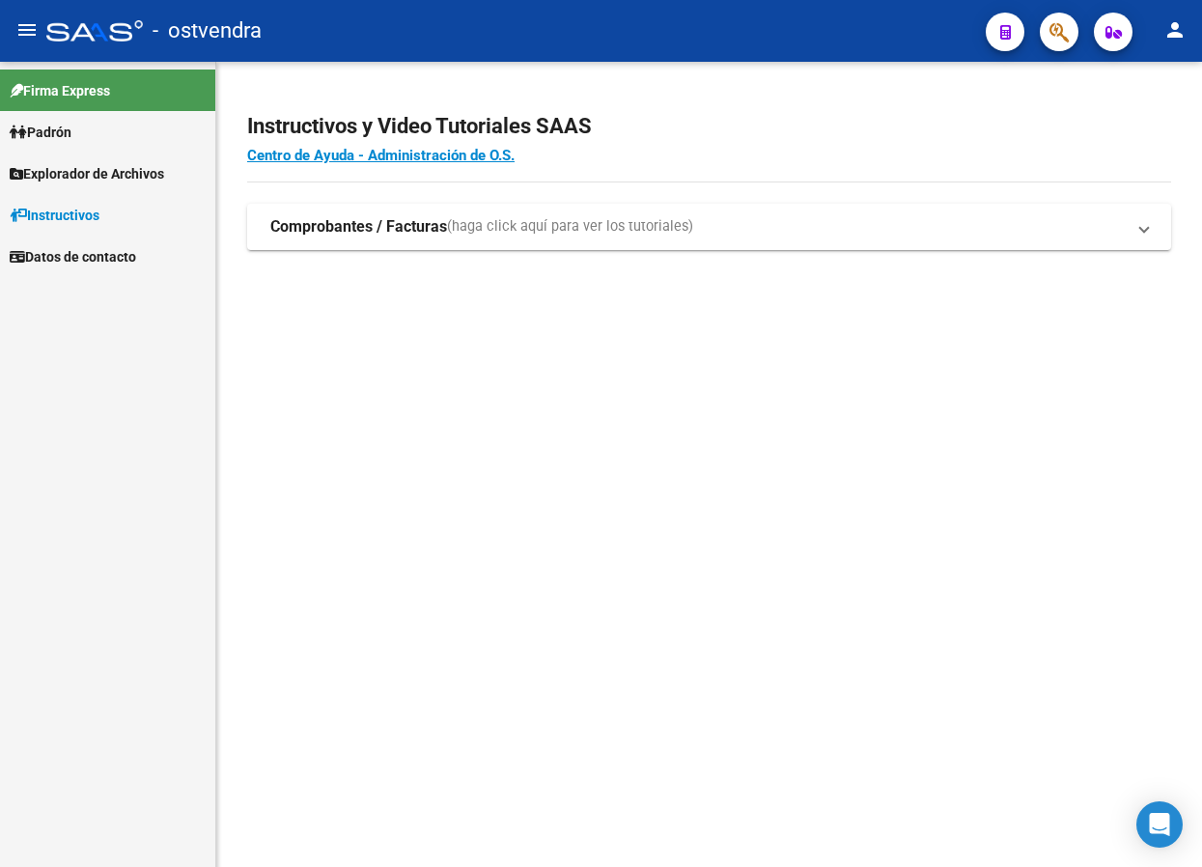
click at [38, 126] on span "Padrón" at bounding box center [41, 132] width 62 height 21
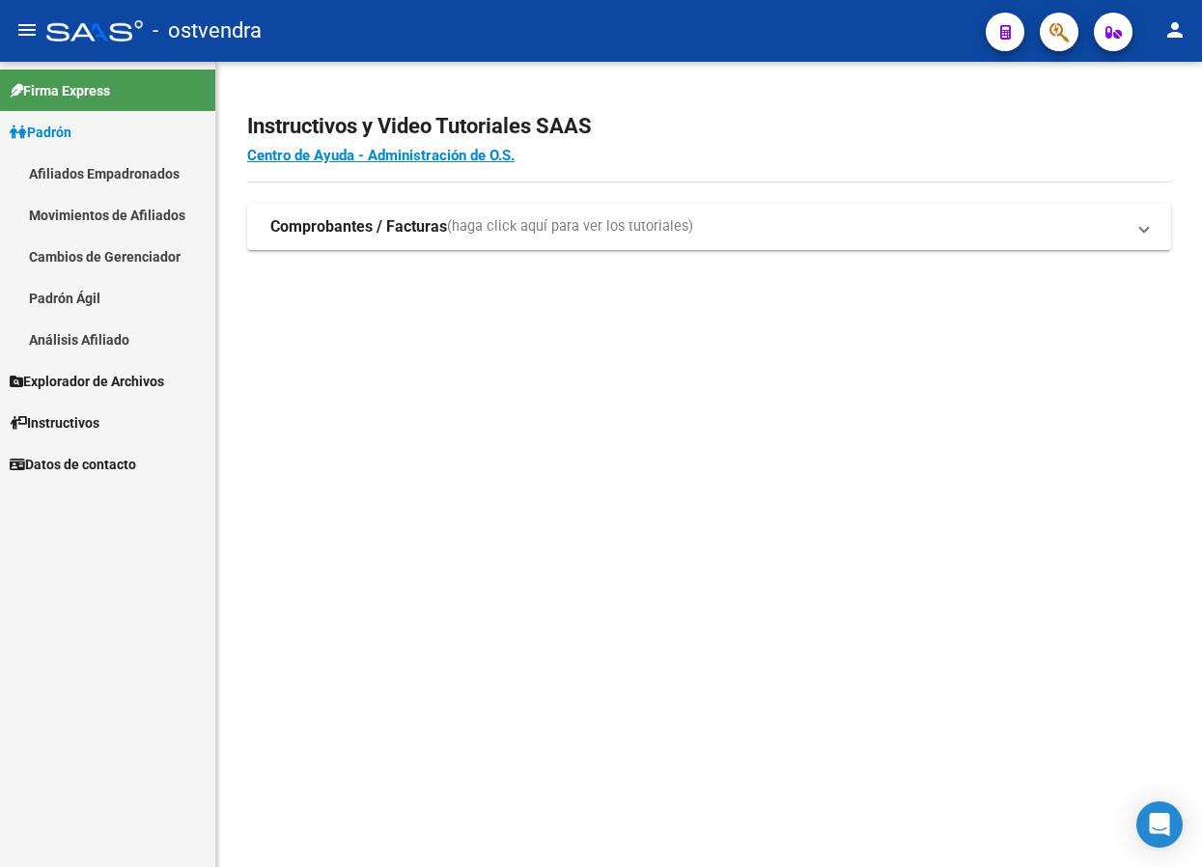
click at [94, 383] on span "Explorador de Archivos" at bounding box center [87, 381] width 155 height 21
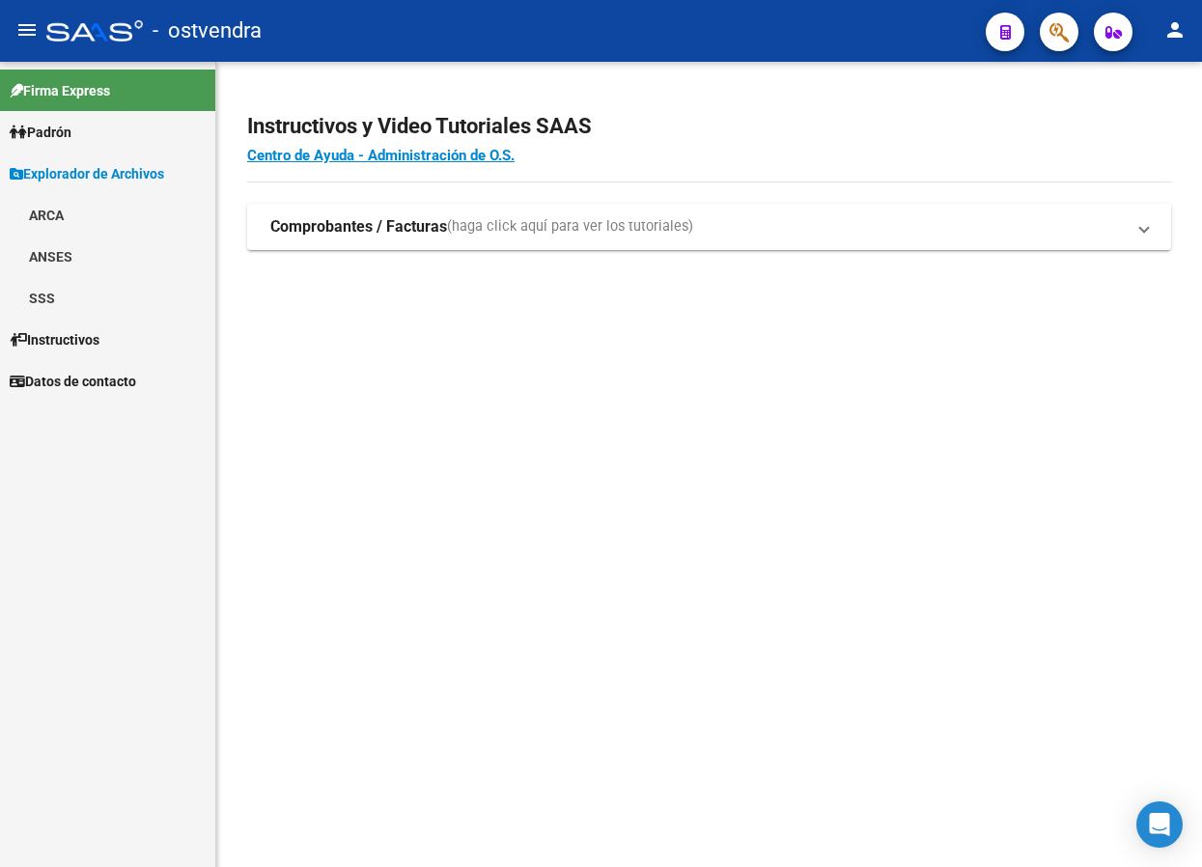
click at [64, 294] on link "SSS" at bounding box center [107, 298] width 215 height 42
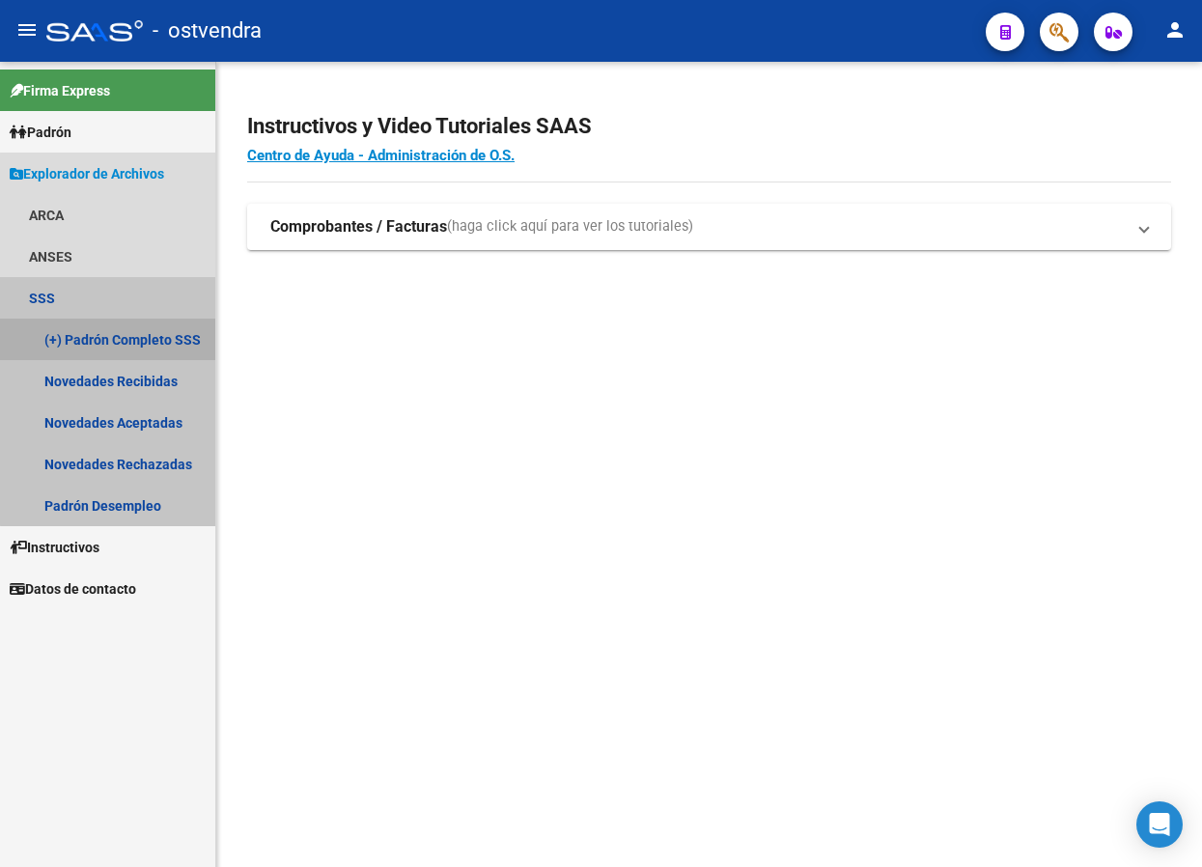
click at [120, 345] on link "(+) Padrón Completo SSS" at bounding box center [107, 340] width 215 height 42
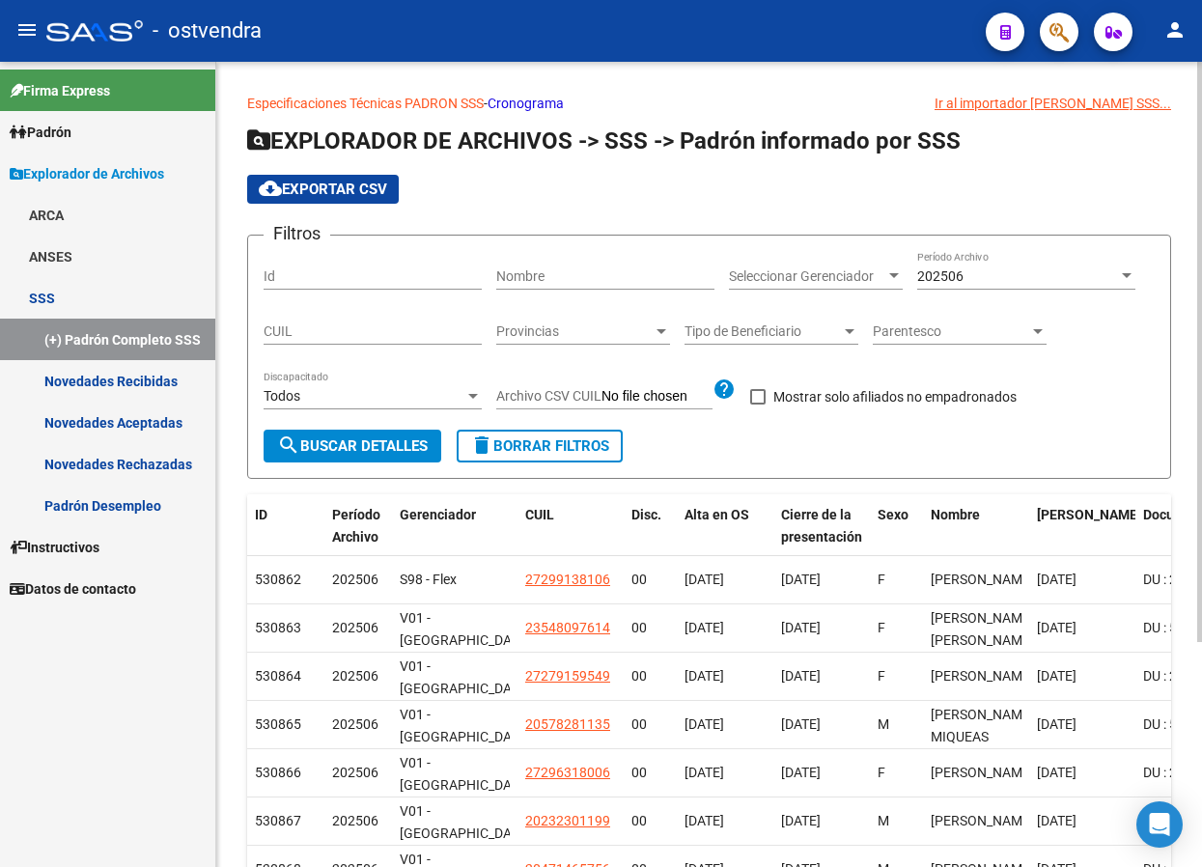
click at [982, 272] on div "202506" at bounding box center [1018, 277] width 201 height 16
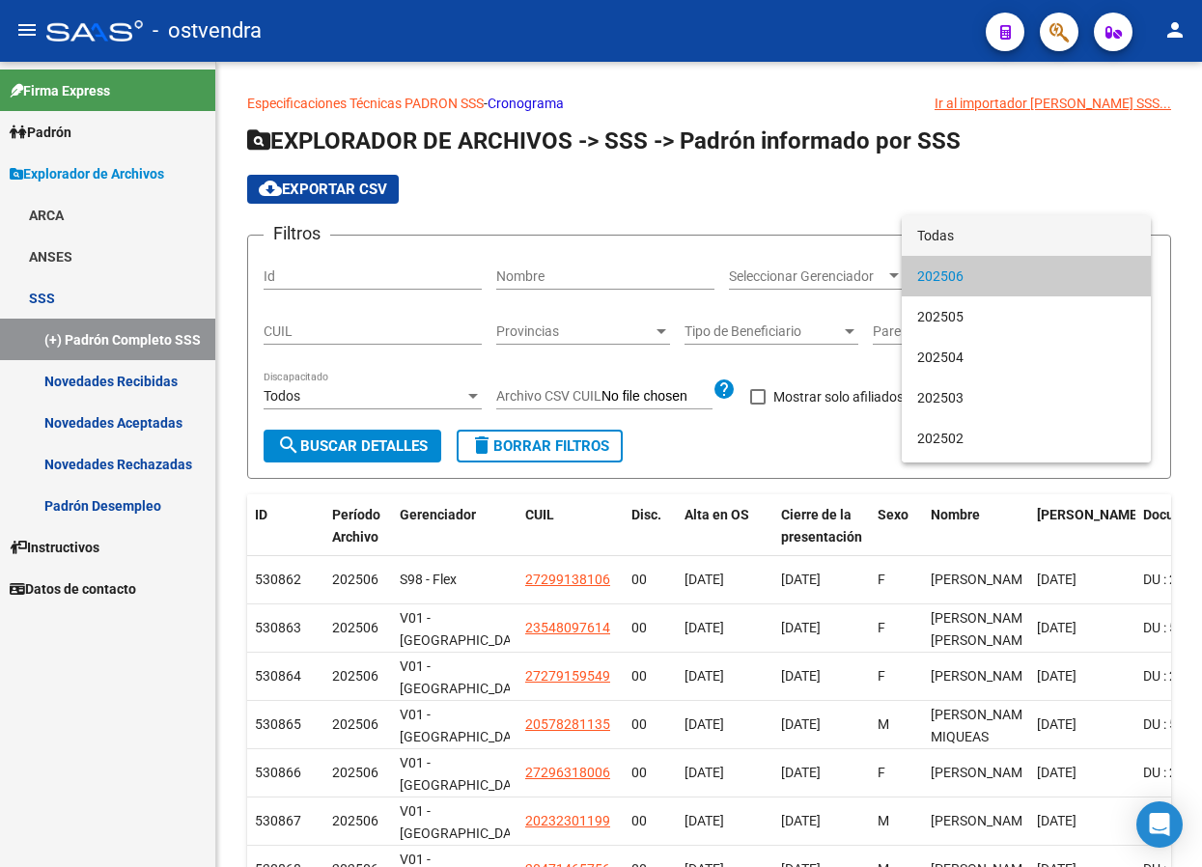
click at [971, 232] on span "Todas" at bounding box center [1027, 235] width 218 height 41
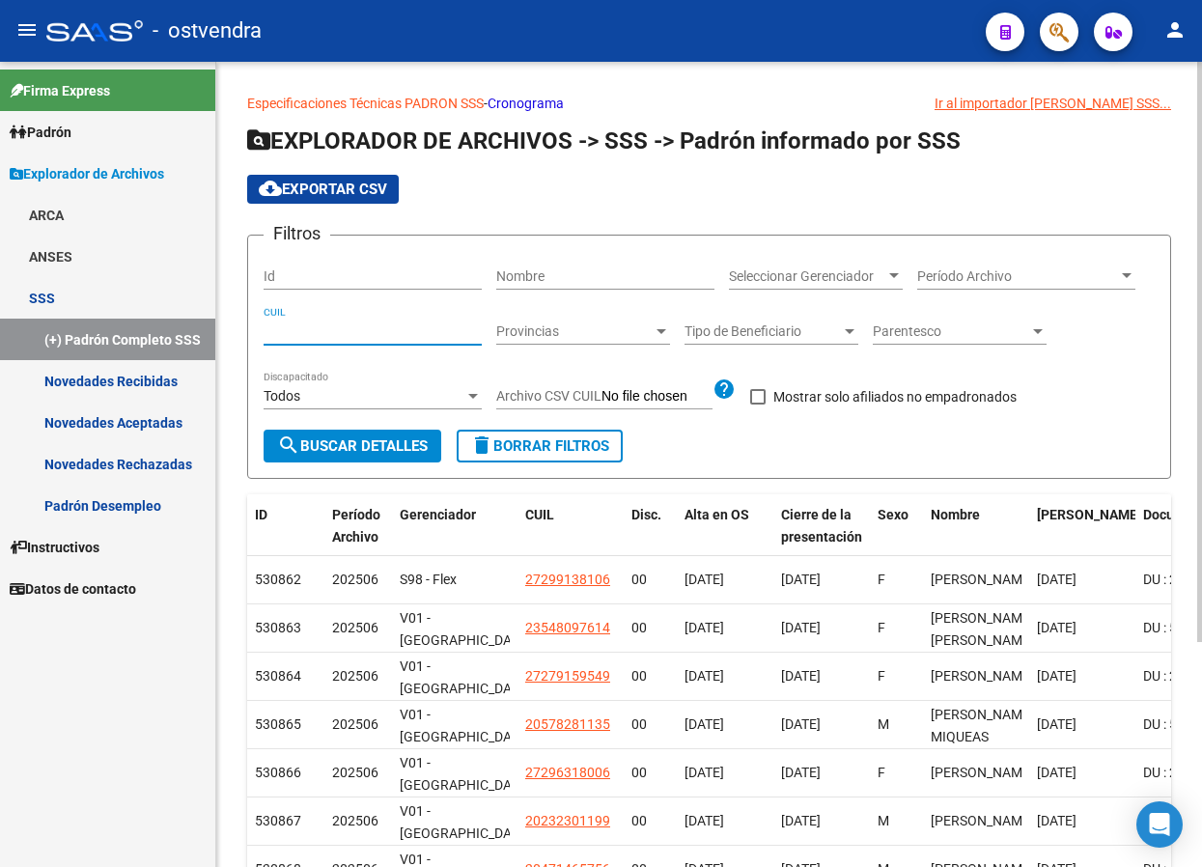
click at [400, 330] on input "CUIL" at bounding box center [373, 332] width 218 height 16
paste input "20-40796504-4"
type input "20-40796504-4"
click at [377, 449] on span "search Buscar Detalles" at bounding box center [352, 446] width 151 height 17
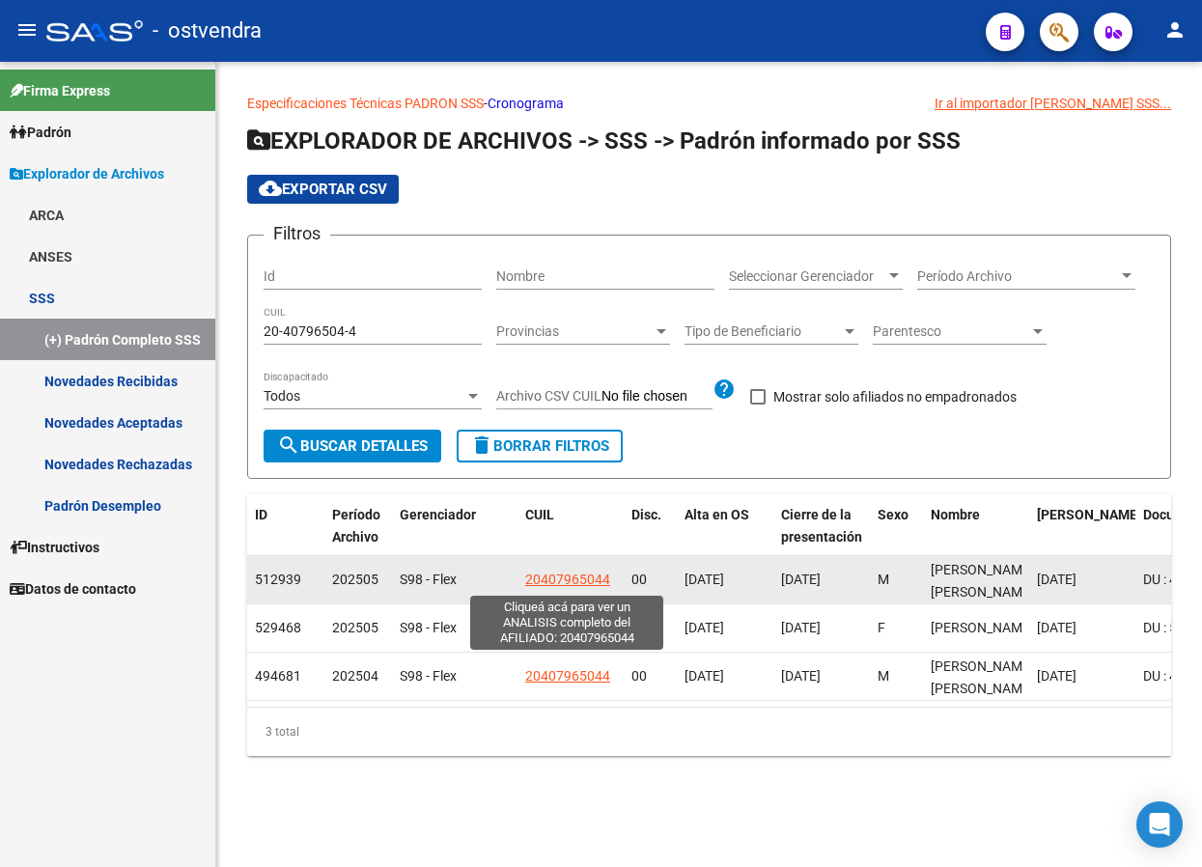
click at [582, 578] on span "20407965044" at bounding box center [567, 579] width 85 height 15
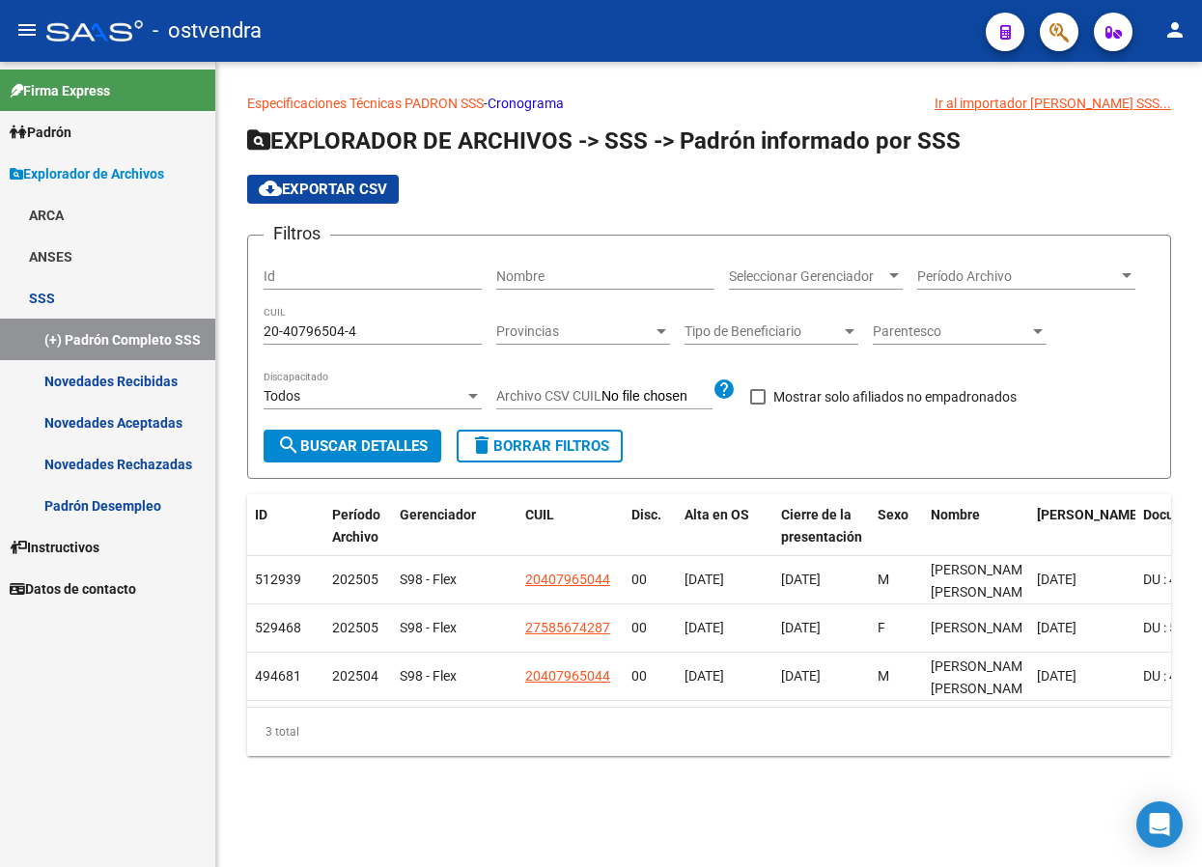
click at [348, 189] on span "cloud_download Exportar CSV" at bounding box center [323, 189] width 128 height 17
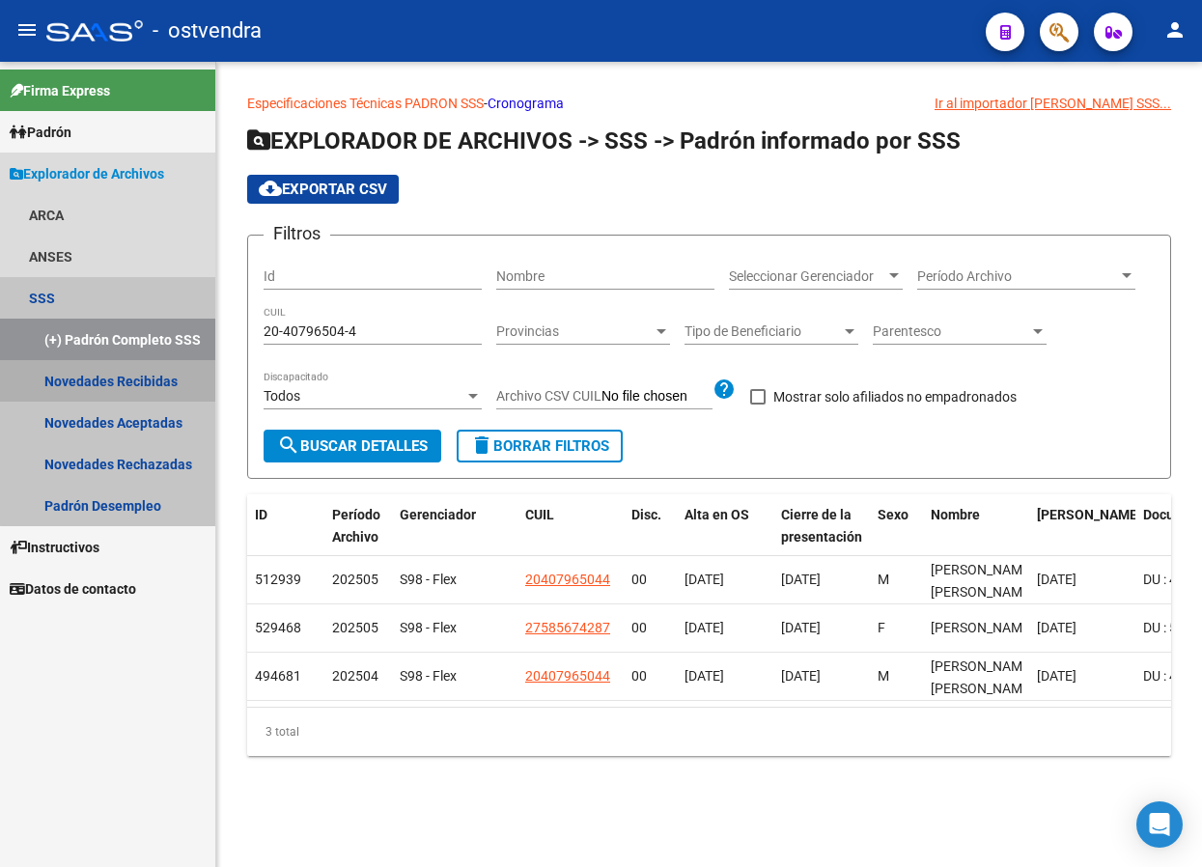
click at [126, 377] on link "Novedades Recibidas" at bounding box center [107, 381] width 215 height 42
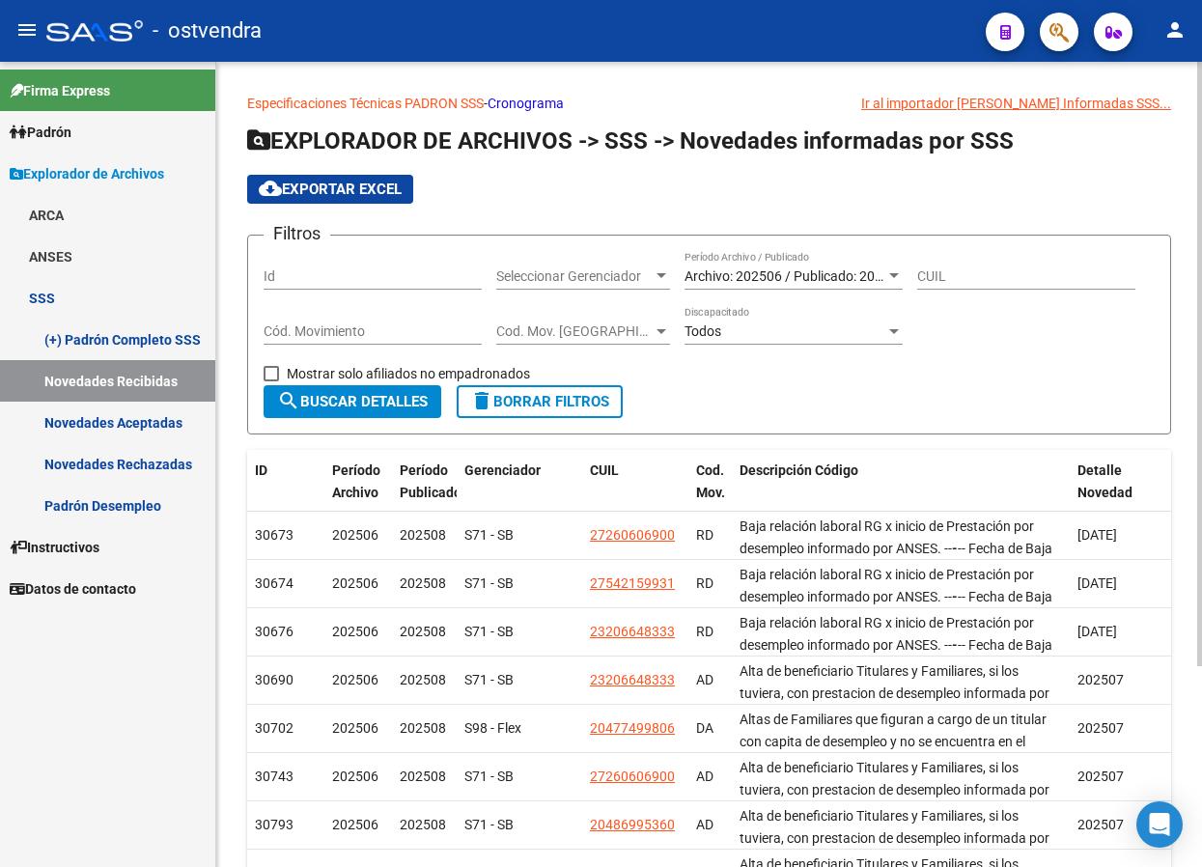
click at [783, 273] on span "Archivo: 202506 / Publicado: 202508" at bounding box center [795, 276] width 221 height 15
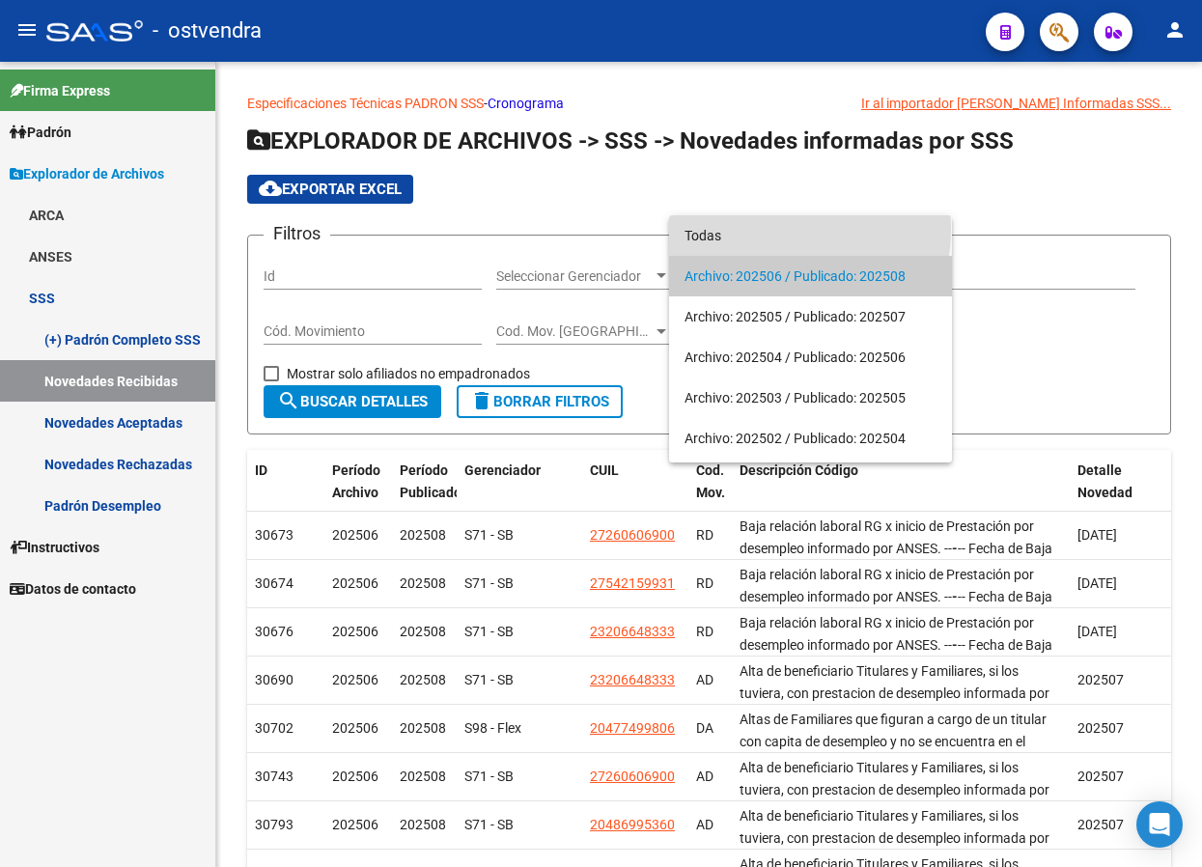
click at [760, 229] on span "Todas" at bounding box center [811, 235] width 252 height 41
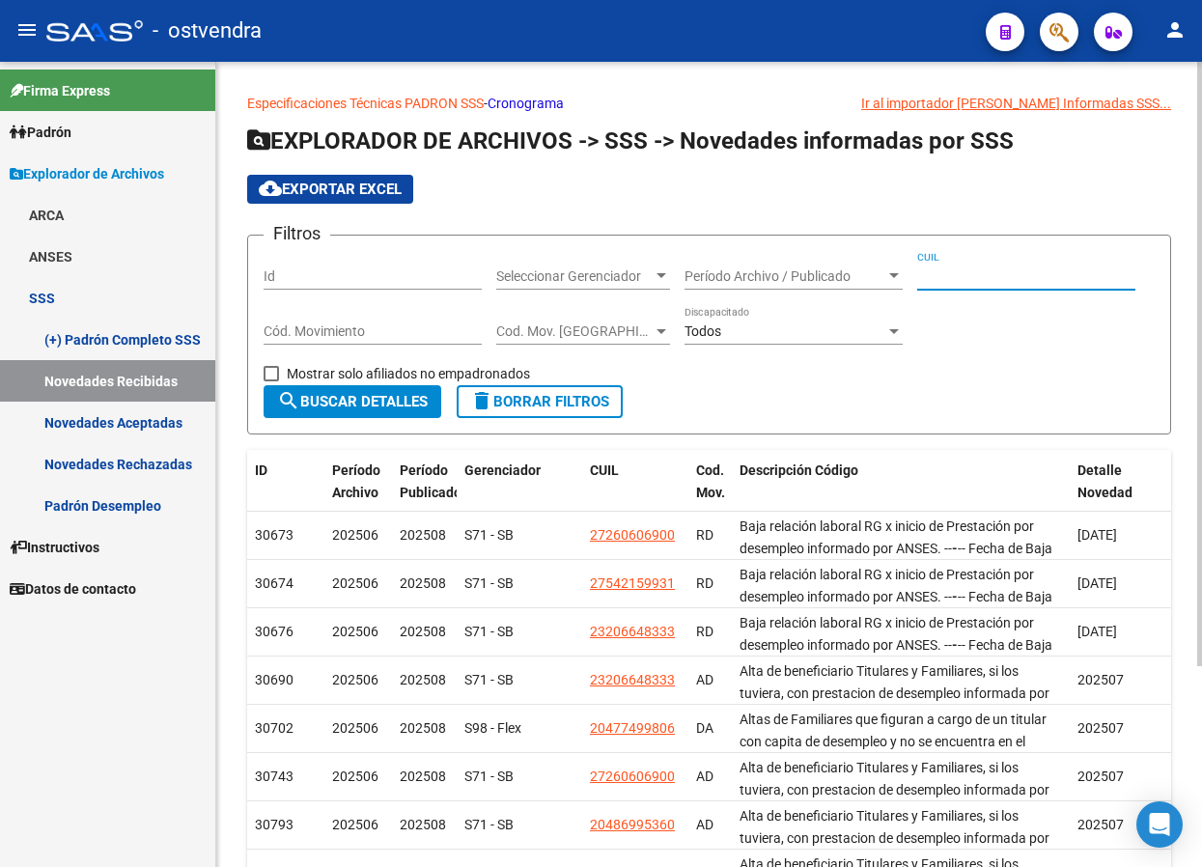
click at [948, 281] on input "CUIL" at bounding box center [1027, 277] width 218 height 16
paste input "20-40796504-4"
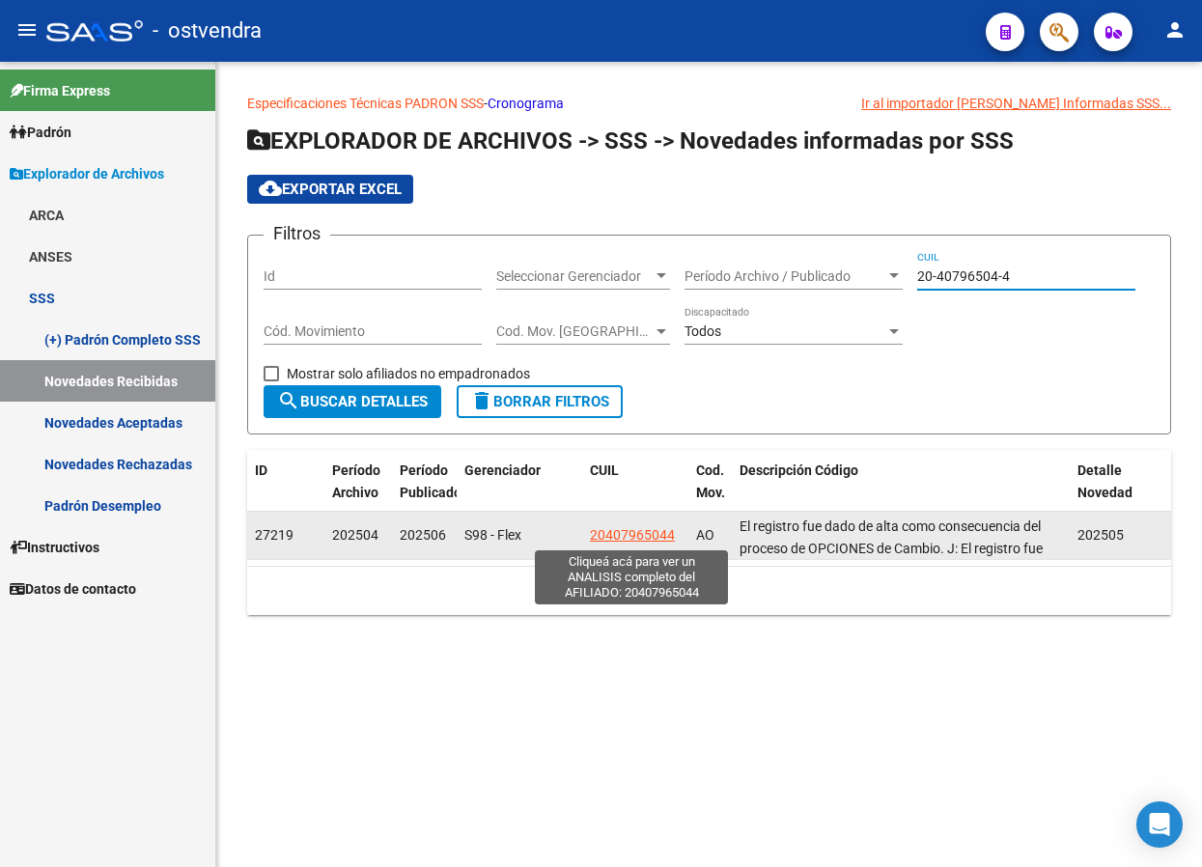
type input "20-40796504-4"
click at [661, 527] on span "20407965044" at bounding box center [632, 534] width 85 height 15
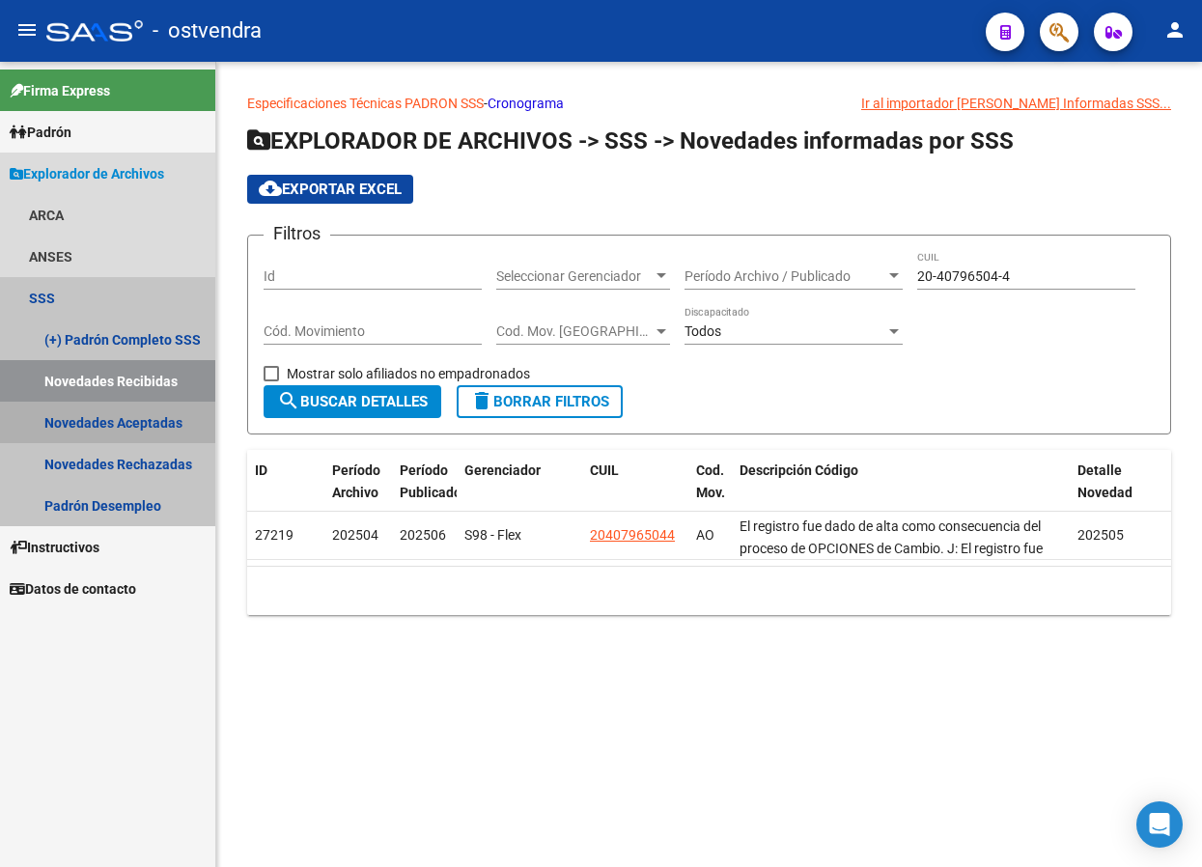
click at [137, 415] on link "Novedades Aceptadas" at bounding box center [107, 423] width 215 height 42
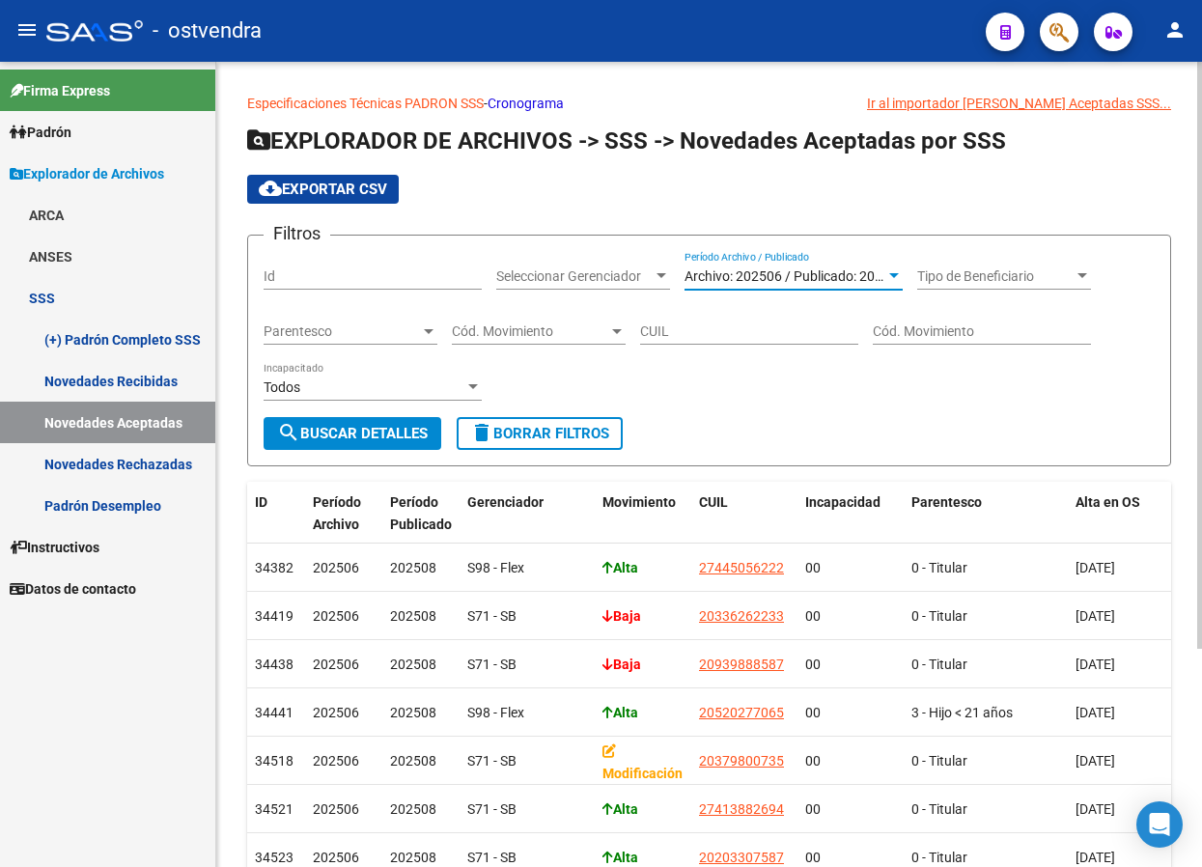
click at [737, 273] on span "Archivo: 202506 / Publicado: 202508" at bounding box center [795, 276] width 221 height 15
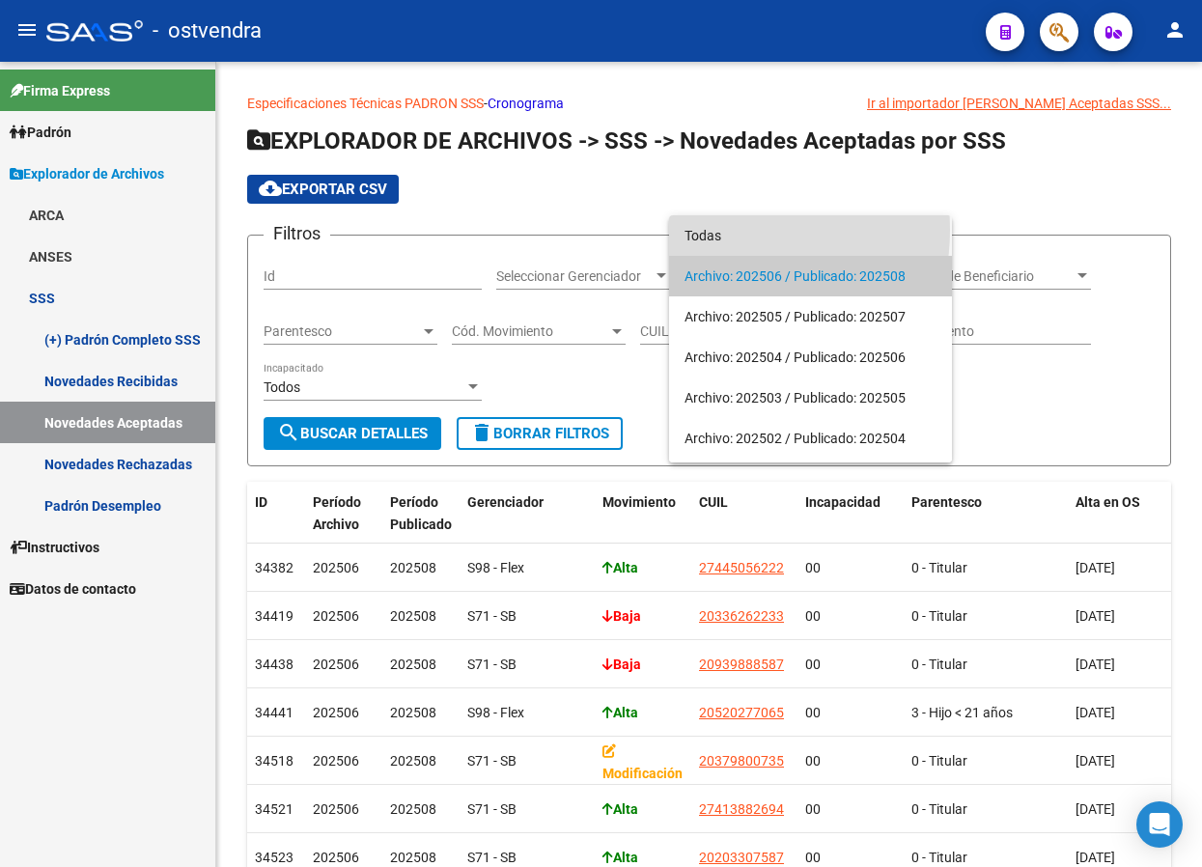
click at [714, 230] on span "Todas" at bounding box center [811, 235] width 252 height 41
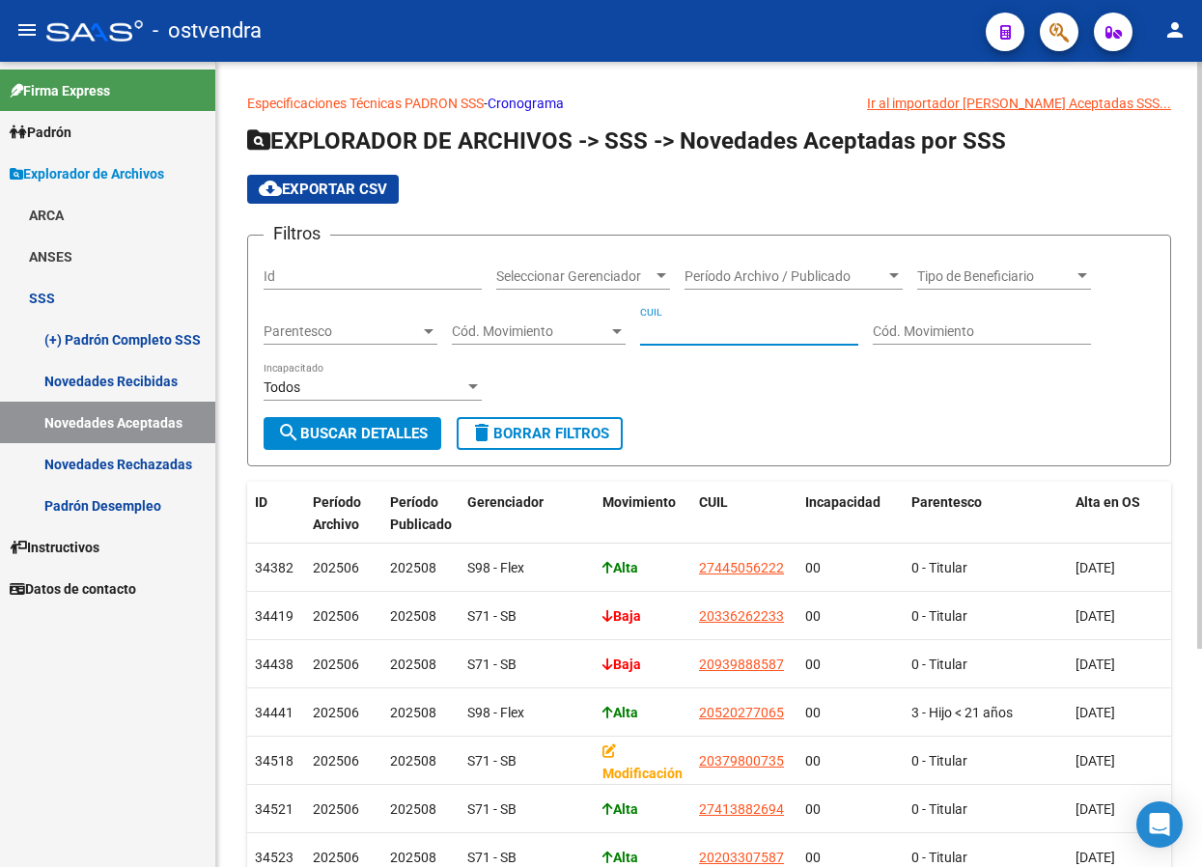
click at [675, 337] on input "CUIL" at bounding box center [749, 332] width 218 height 16
paste input "20-40796504-4"
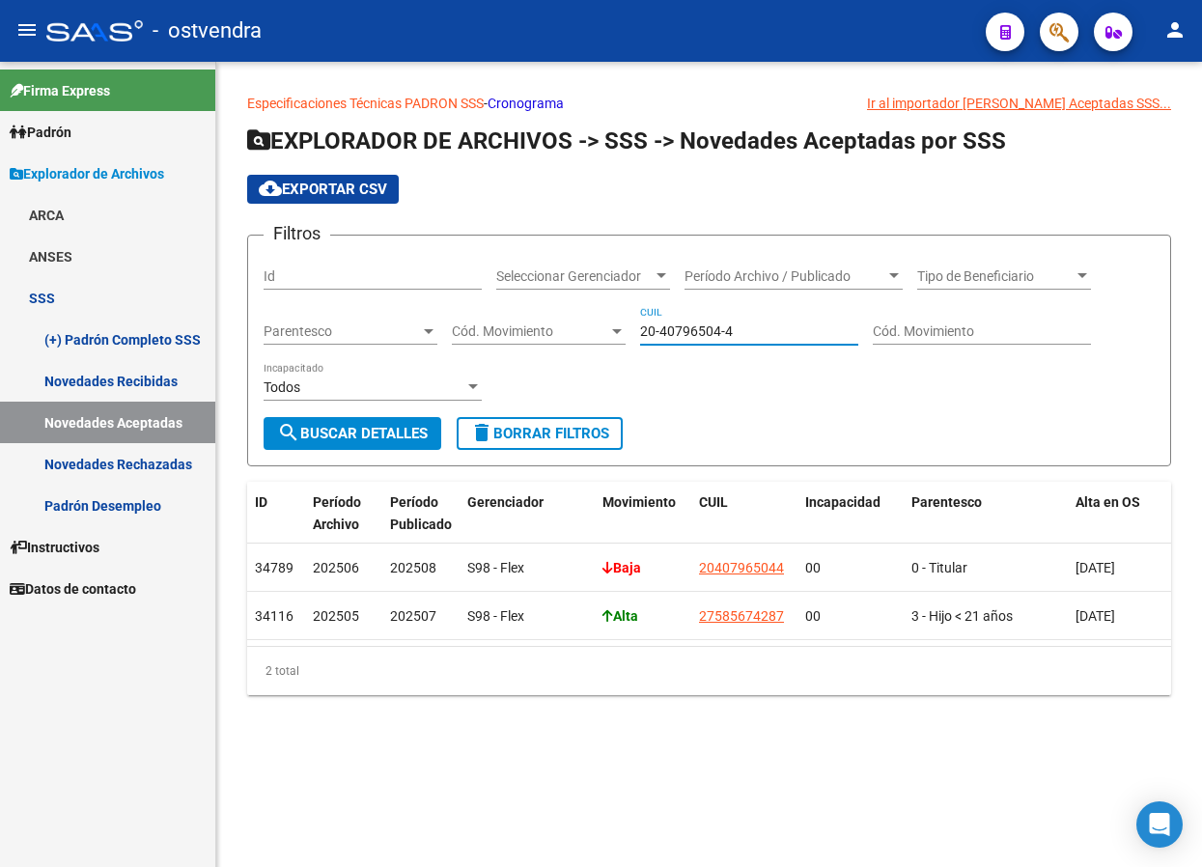
type input "20-40796504-4"
click at [345, 184] on span "cloud_download Exportar CSV" at bounding box center [323, 189] width 128 height 17
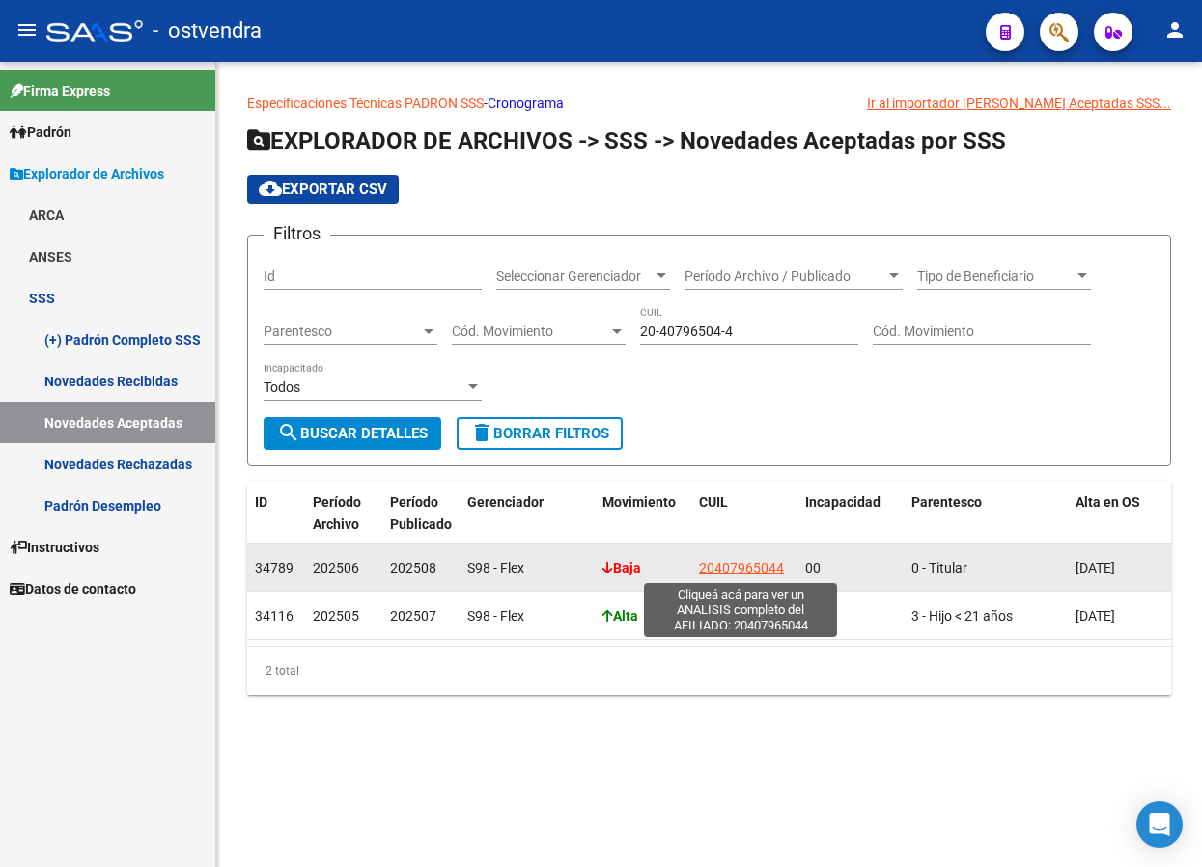
click at [742, 565] on span "20407965044" at bounding box center [741, 567] width 85 height 15
